Goal: Transaction & Acquisition: Purchase product/service

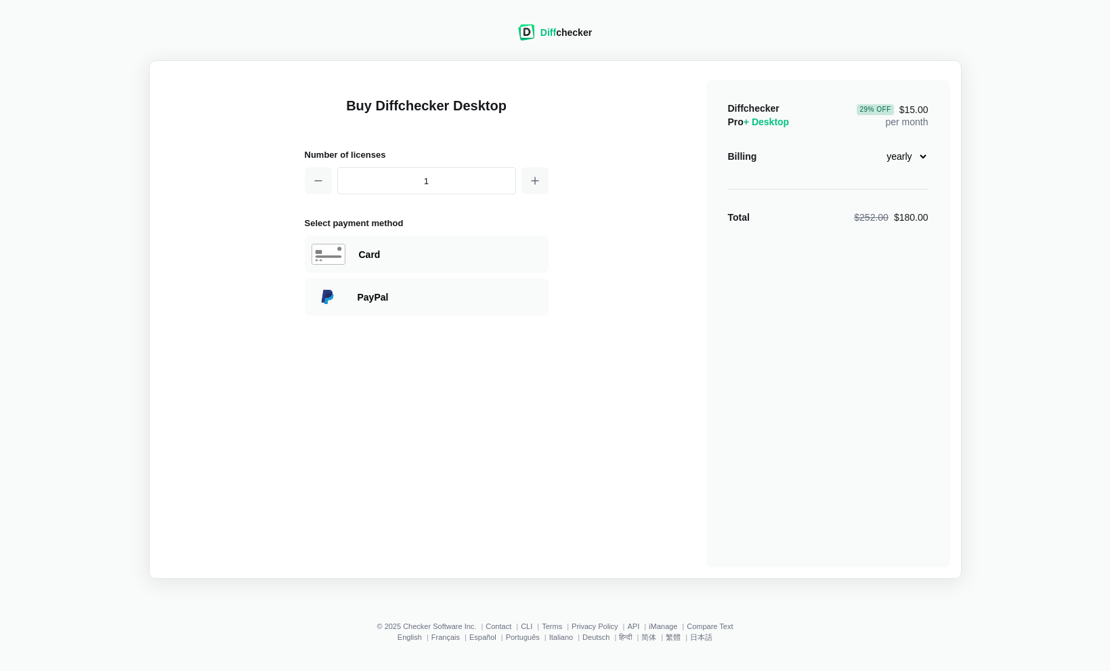
select select "desktop-yearly-180"
click at [460, 259] on div "Card" at bounding box center [450, 255] width 183 height 14
select select "[GEOGRAPHIC_DATA]"
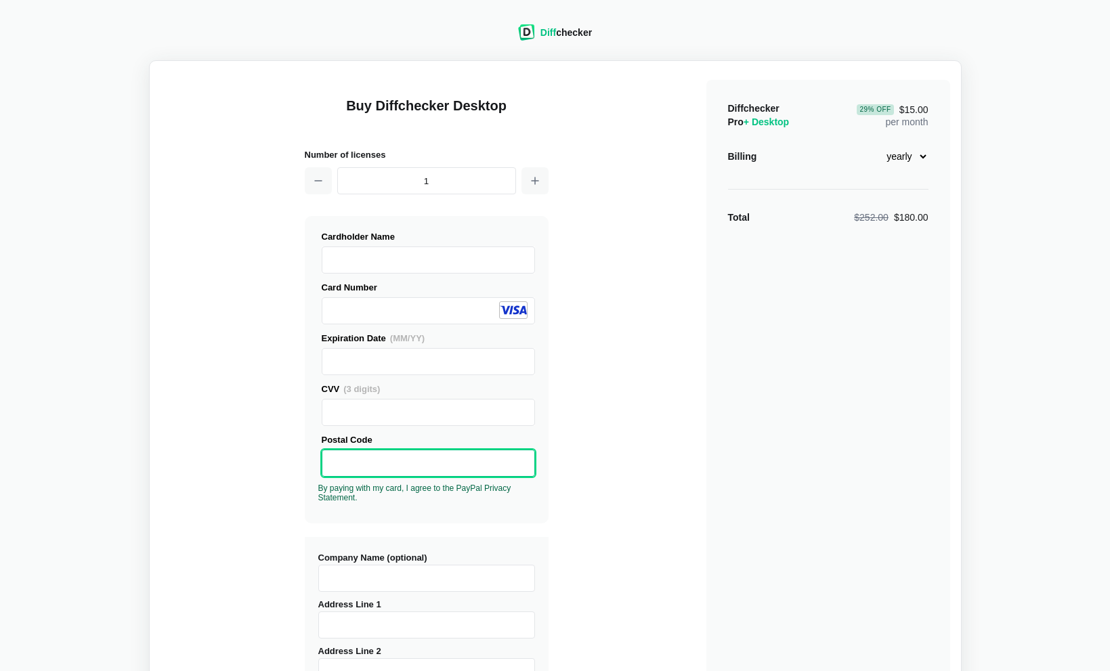
click at [177, 328] on div "Buy Diffchecker Desktop Number of licenses 1 Visa MasterCard Union Pay American…" at bounding box center [556, 517] width 790 height 890
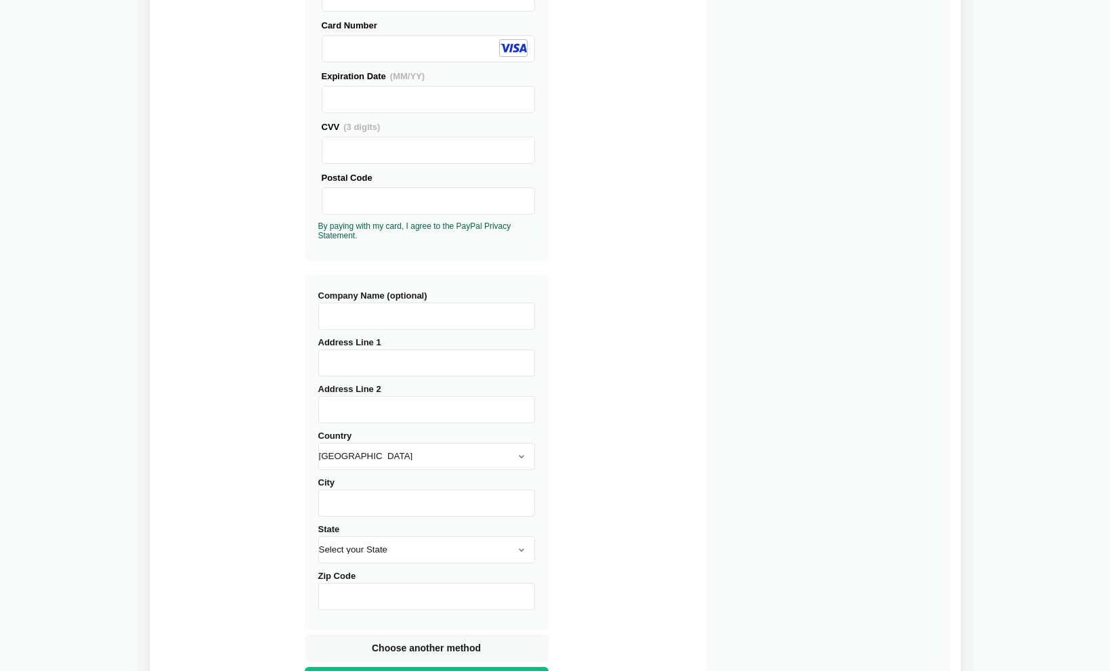
scroll to position [346, 0]
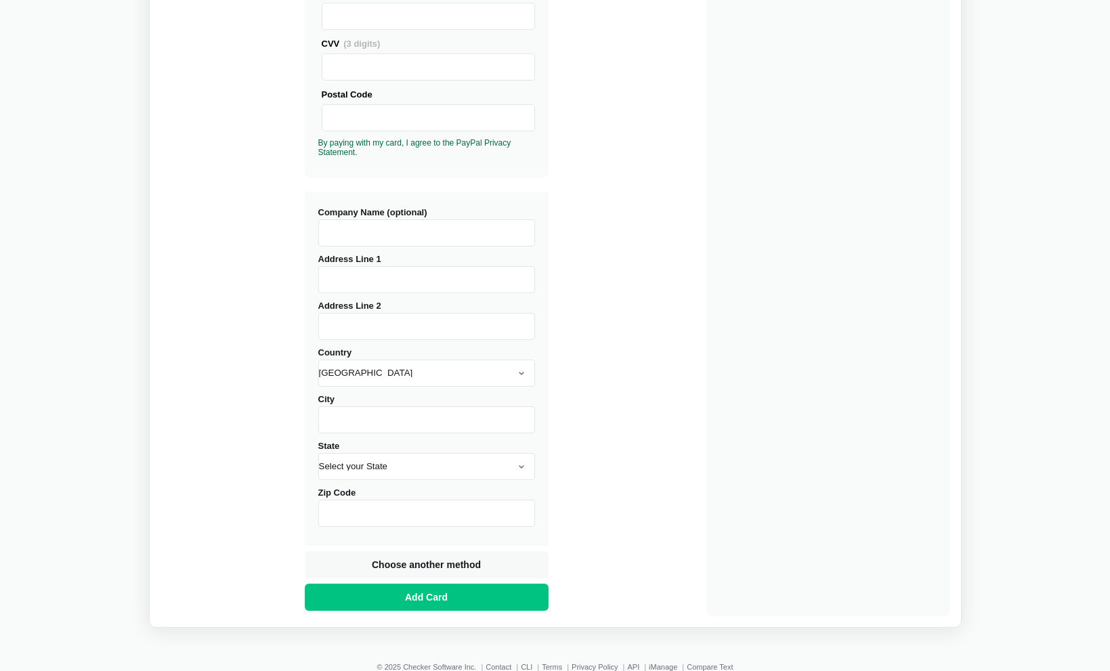
click at [356, 238] on input "Company Name (optional)" at bounding box center [426, 232] width 217 height 27
type input "RESEARCH ELECTRONICS"
type input "t"
type input "[STREET_ADDRESS]"
type input "[GEOGRAPHIC_DATA]"
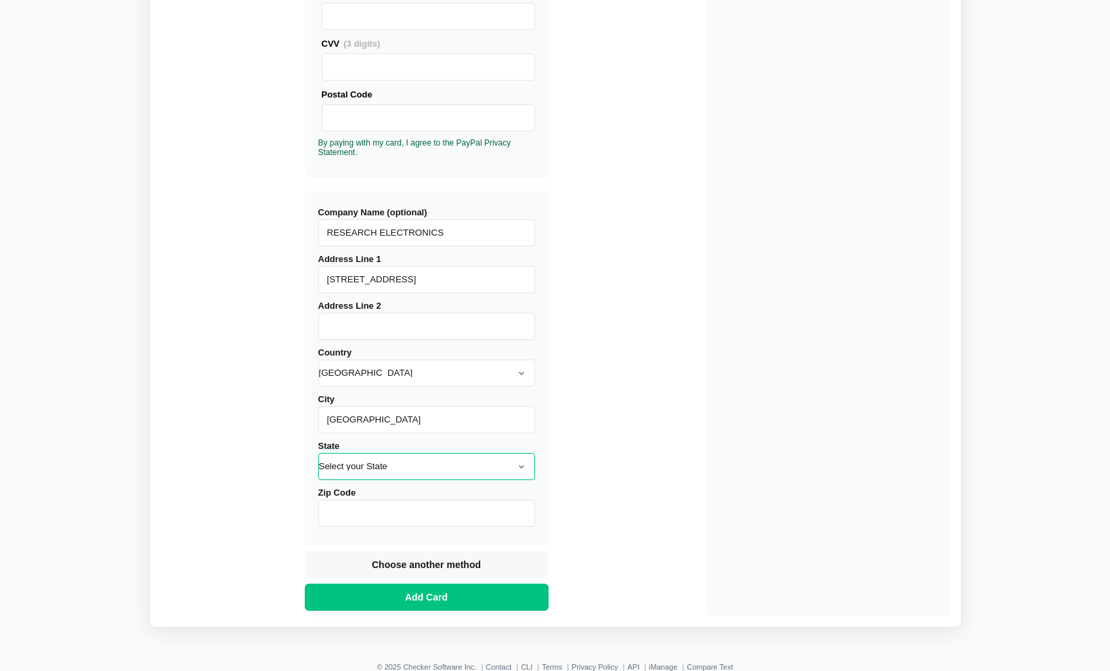
select select "TN"
type input "38506"
click at [559, 434] on div "Buy Diffchecker Desktop Number of licenses 1 Visa MasterCard Union Pay American…" at bounding box center [556, 171] width 790 height 890
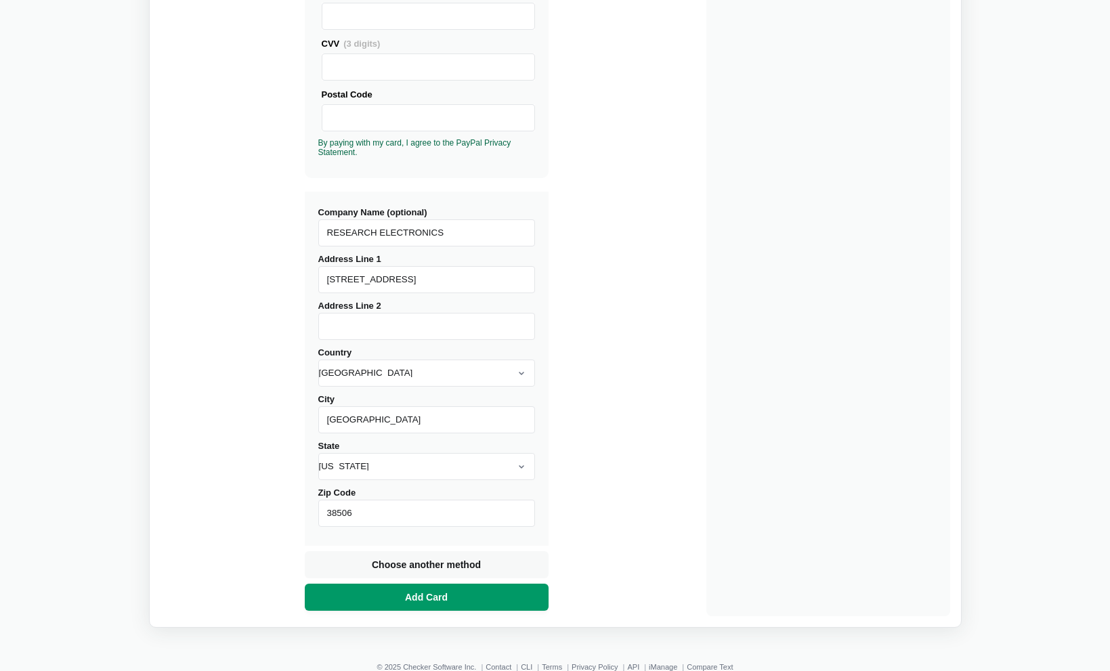
click at [466, 600] on button "Add Card" at bounding box center [427, 597] width 244 height 27
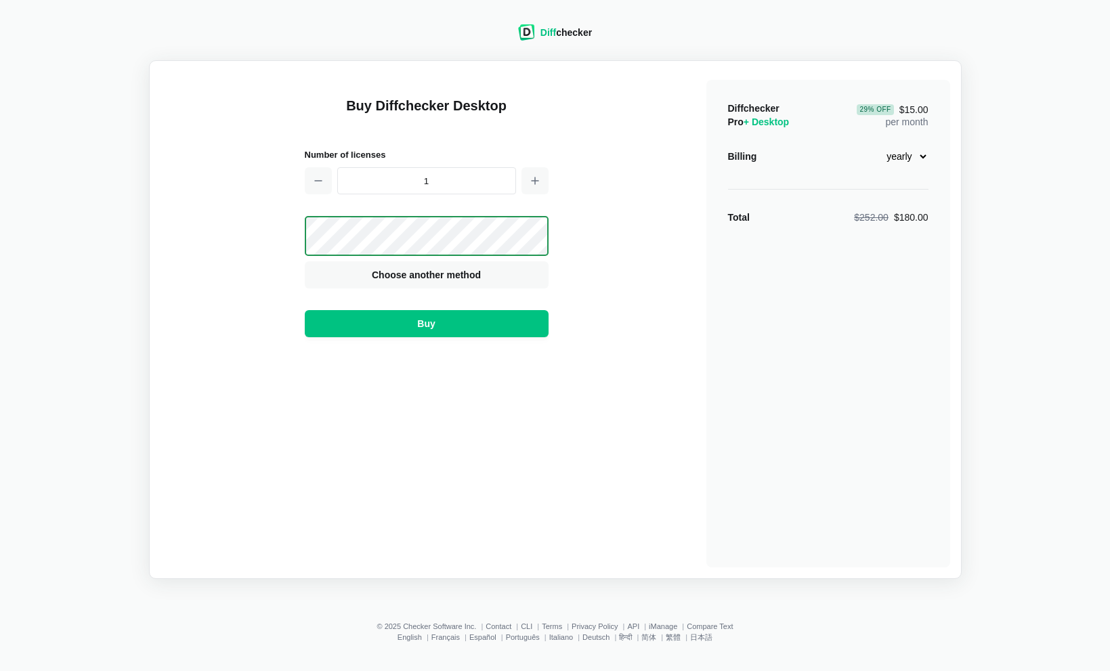
scroll to position [0, 0]
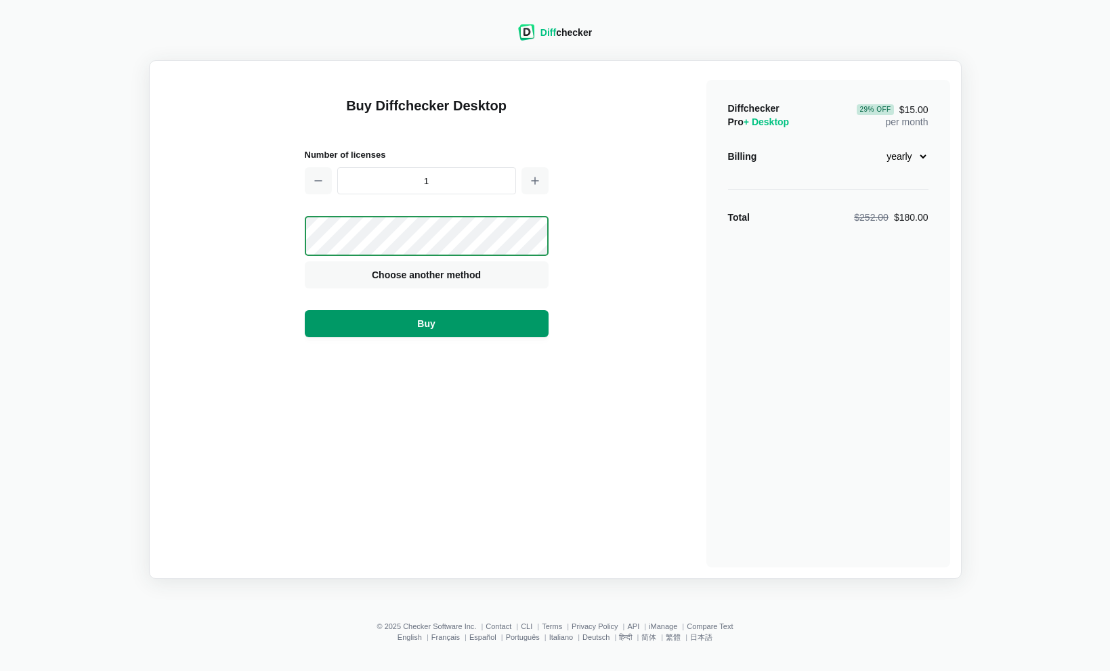
click at [476, 329] on button "Buy" at bounding box center [427, 323] width 244 height 27
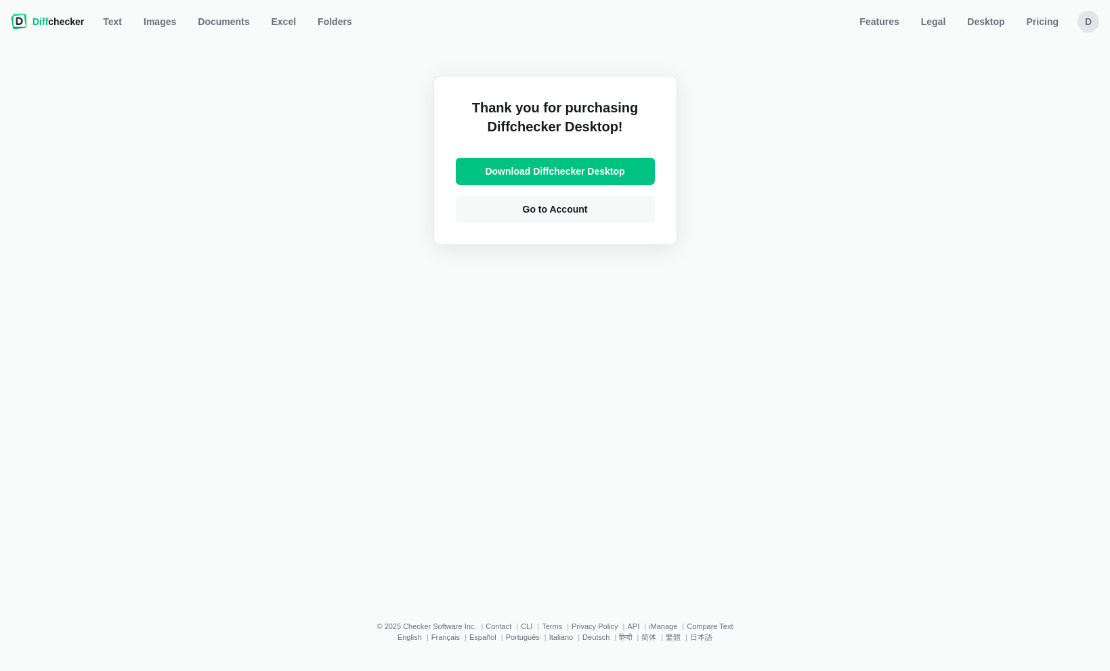
click at [482, 327] on div "Thank you for purchasing Diffchecker Desktop! Download Diffchecker Desktop Go t…" at bounding box center [555, 318] width 1094 height 566
click at [537, 175] on span "Download Diffchecker Desktop" at bounding box center [554, 172] width 145 height 14
click at [809, 135] on div "Thank you for purchasing Diffchecker Desktop! Download Diffchecker Desktop Go t…" at bounding box center [555, 318] width 1094 height 566
click at [1087, 20] on div "d" at bounding box center [1089, 22] width 22 height 22
click at [905, 131] on div "Thank you for purchasing Diffchecker Desktop! Download Diffchecker Desktop Go t…" at bounding box center [555, 318] width 1094 height 566
